Goal: Transaction & Acquisition: Purchase product/service

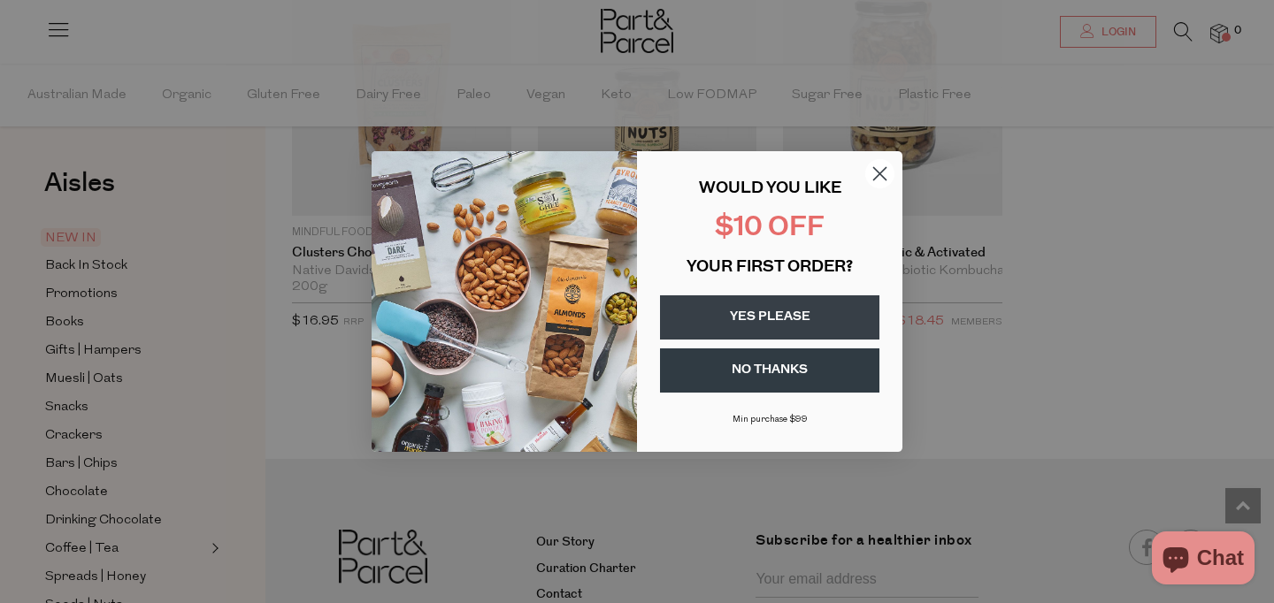
click at [348, 257] on div "Close dialog WOULD YOU LIKE $10 OFF YOUR FIRST ORDER? YES PLEASE NO THANKS [PER…" at bounding box center [637, 301] width 1274 height 603
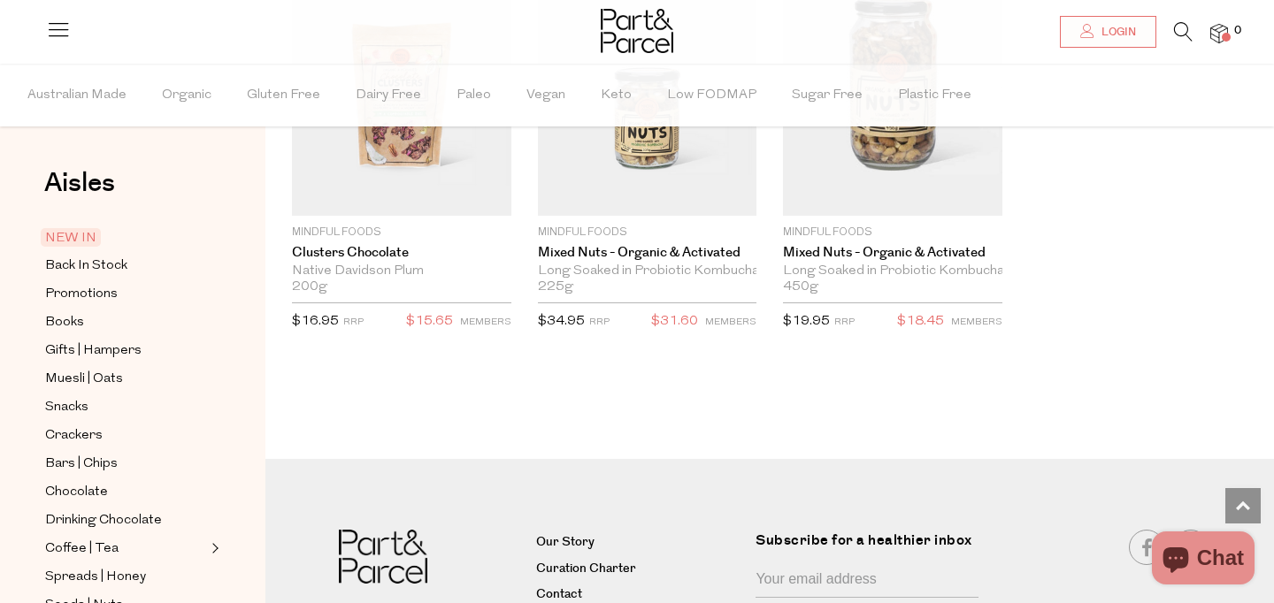
click at [1181, 22] on icon at bounding box center [1183, 31] width 19 height 19
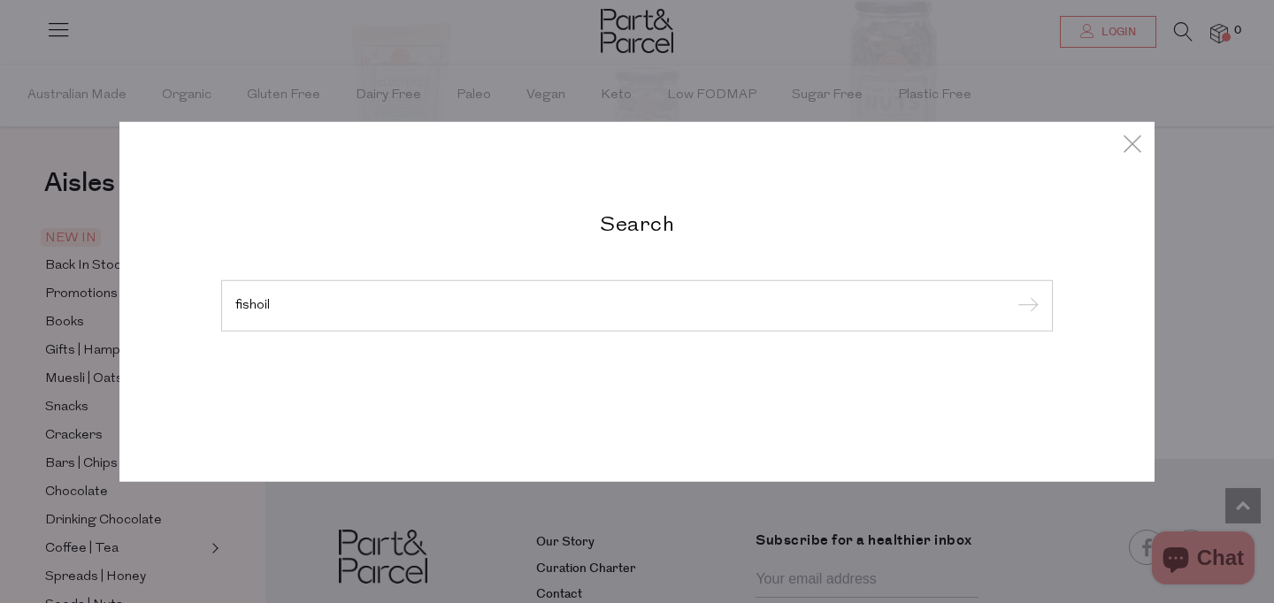
type input "fishoil"
click at [1012, 294] on input "submit" at bounding box center [1025, 307] width 27 height 27
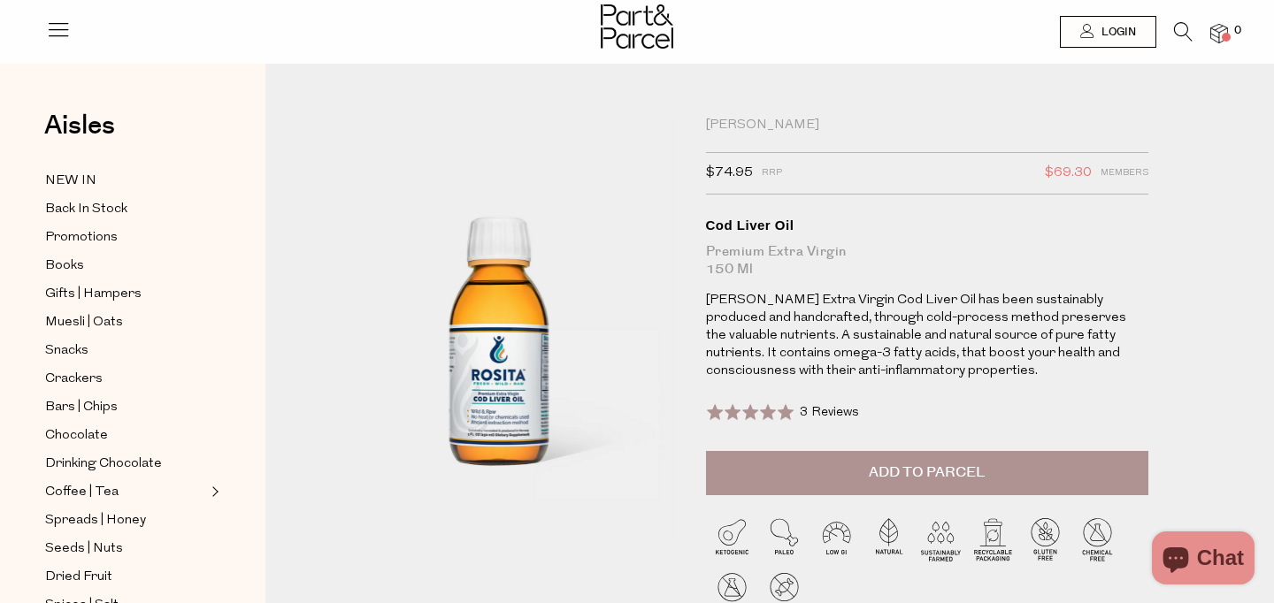
click at [831, 478] on button "Add to Parcel" at bounding box center [927, 473] width 442 height 44
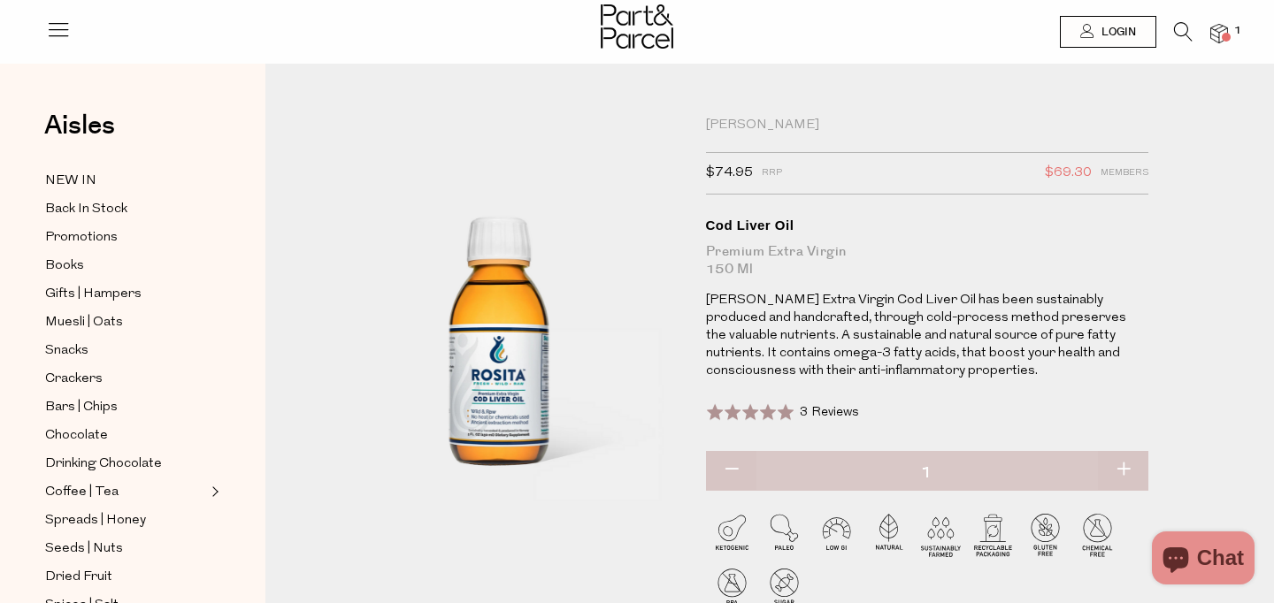
click at [1121, 475] on button "button" at bounding box center [1123, 470] width 50 height 39
type input "2"
click at [1135, 29] on link "Login" at bounding box center [1108, 32] width 96 height 32
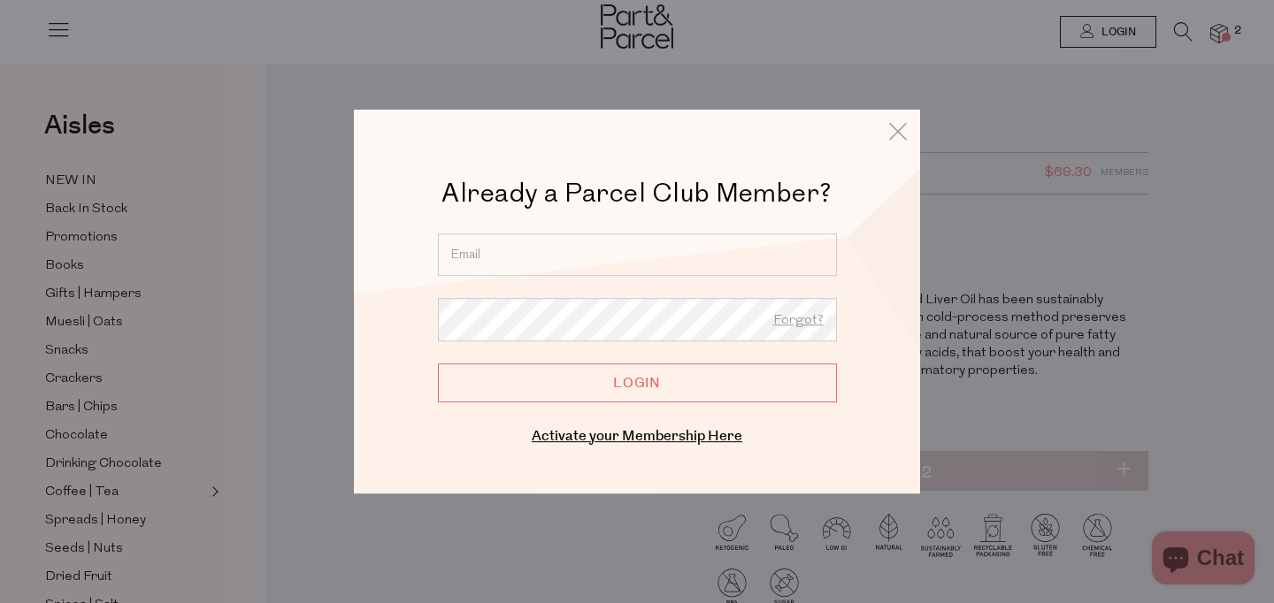
click at [616, 250] on input "email" at bounding box center [637, 254] width 399 height 42
type input "elizabethnash12@gmail.com"
click at [438, 363] on input "Login" at bounding box center [637, 382] width 399 height 39
click at [607, 392] on input "Login" at bounding box center [637, 382] width 399 height 39
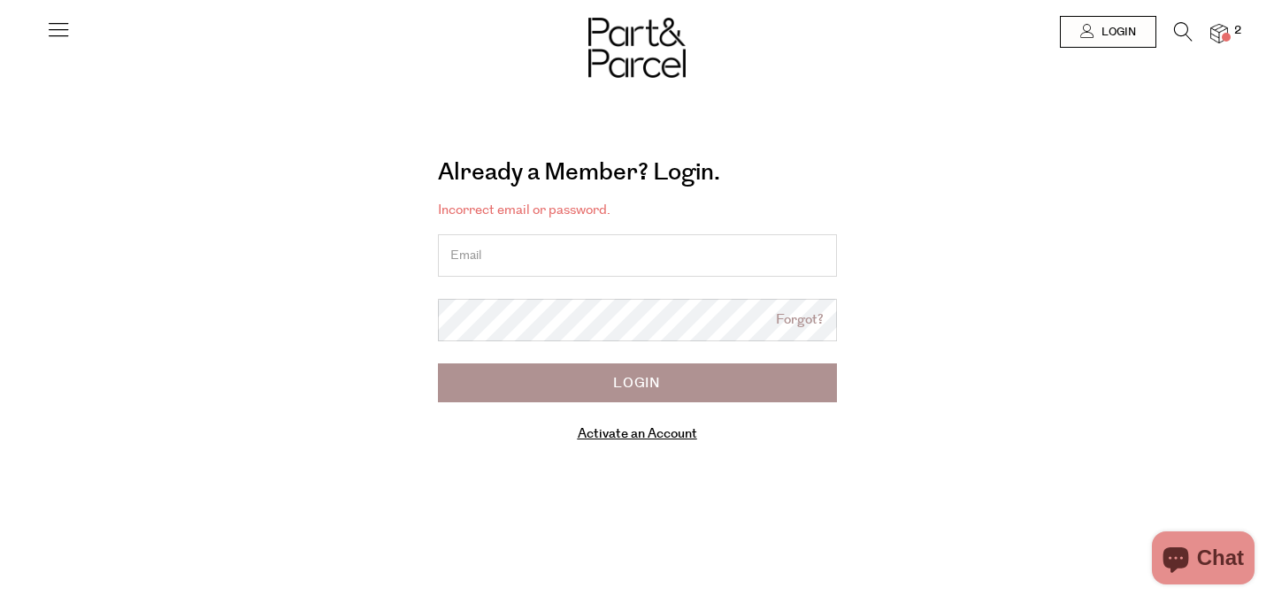
click at [556, 255] on input "email" at bounding box center [637, 255] width 399 height 42
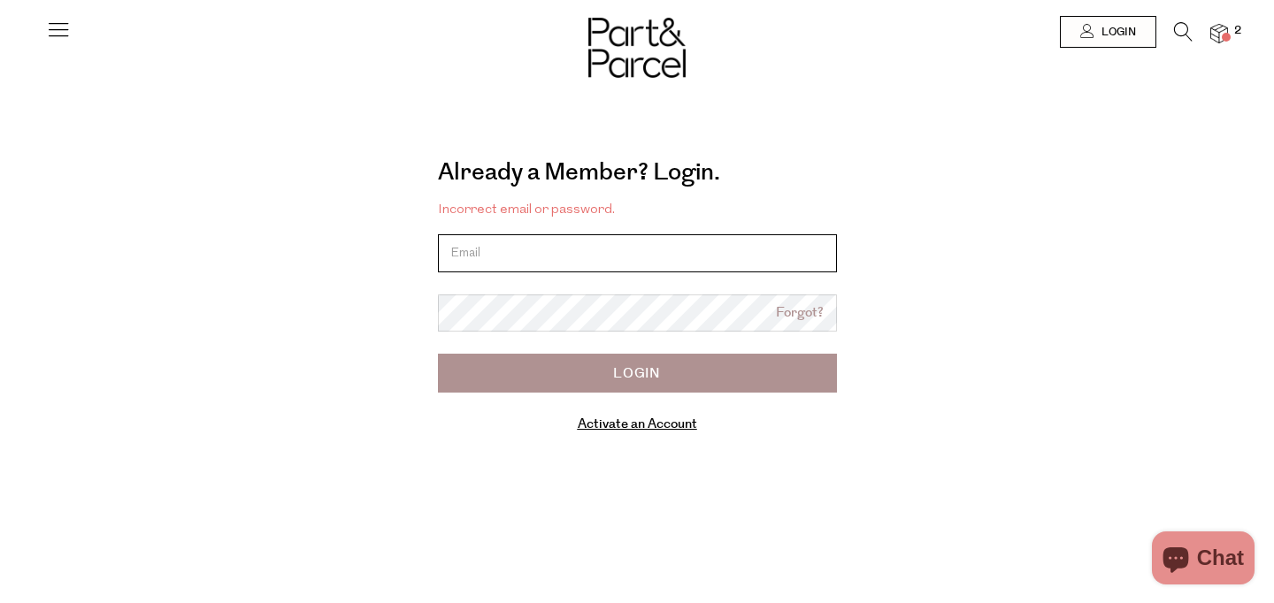
click at [754, 252] on input "email" at bounding box center [637, 253] width 399 height 38
type input "elizabethnash12@gmail.com"
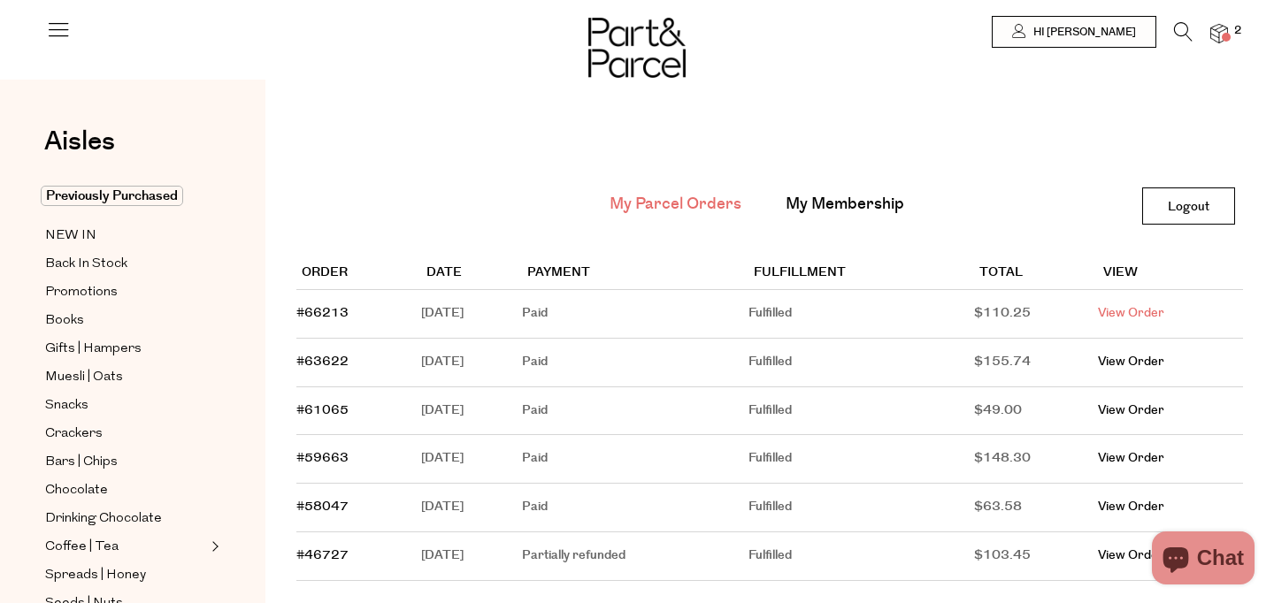
click at [1164, 310] on link "View Order" at bounding box center [1131, 313] width 66 height 18
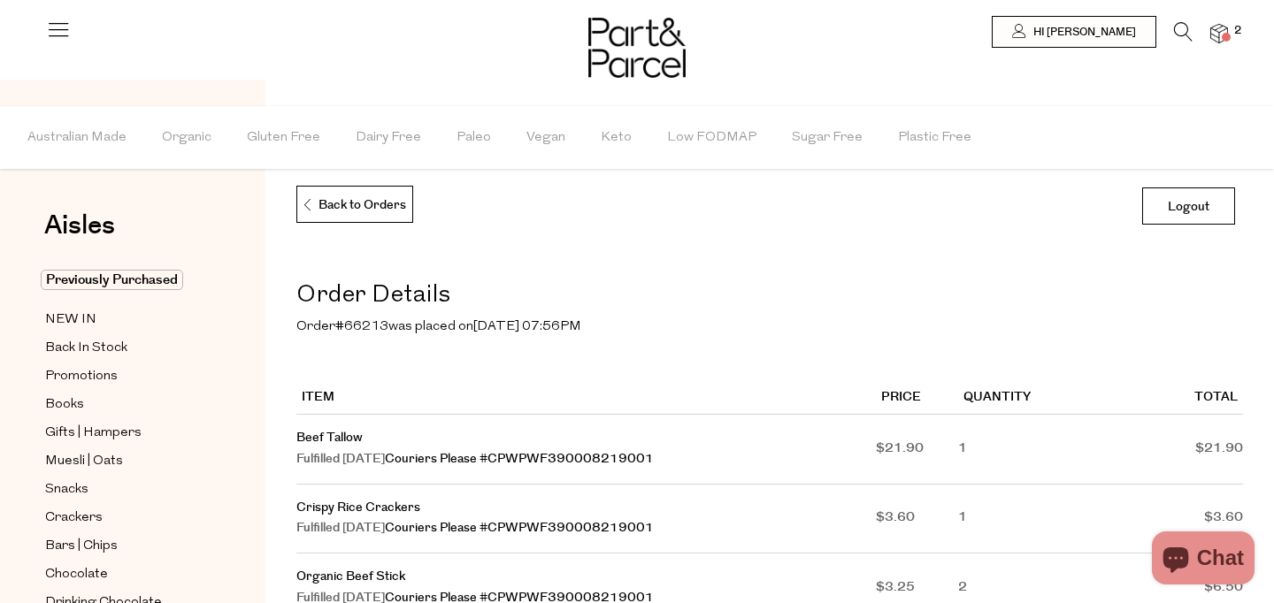
click at [1221, 39] on span at bounding box center [1225, 37] width 9 height 9
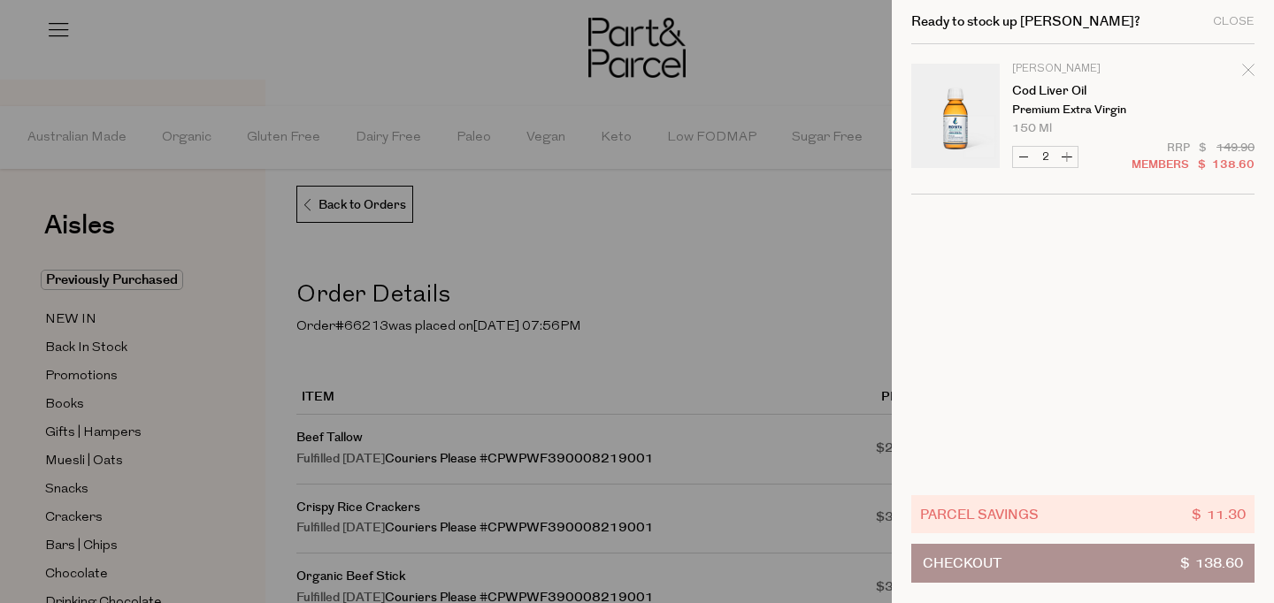
click at [1062, 562] on button "Checkout $ 138.60" at bounding box center [1082, 563] width 343 height 39
